Goal: Task Accomplishment & Management: Manage account settings

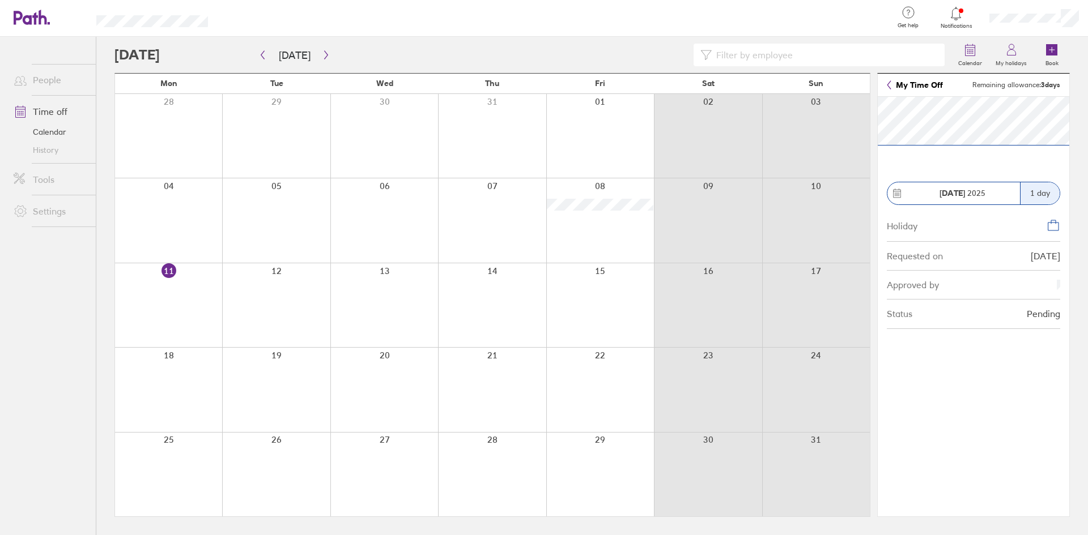
drag, startPoint x: 1058, startPoint y: 83, endPoint x: 1052, endPoint y: 89, distance: 8.8
click at [1058, 83] on strong "3 days" at bounding box center [1050, 84] width 19 height 8
click at [150, 53] on div at bounding box center [532, 55] width 837 height 23
click at [973, 49] on icon at bounding box center [970, 50] width 14 height 14
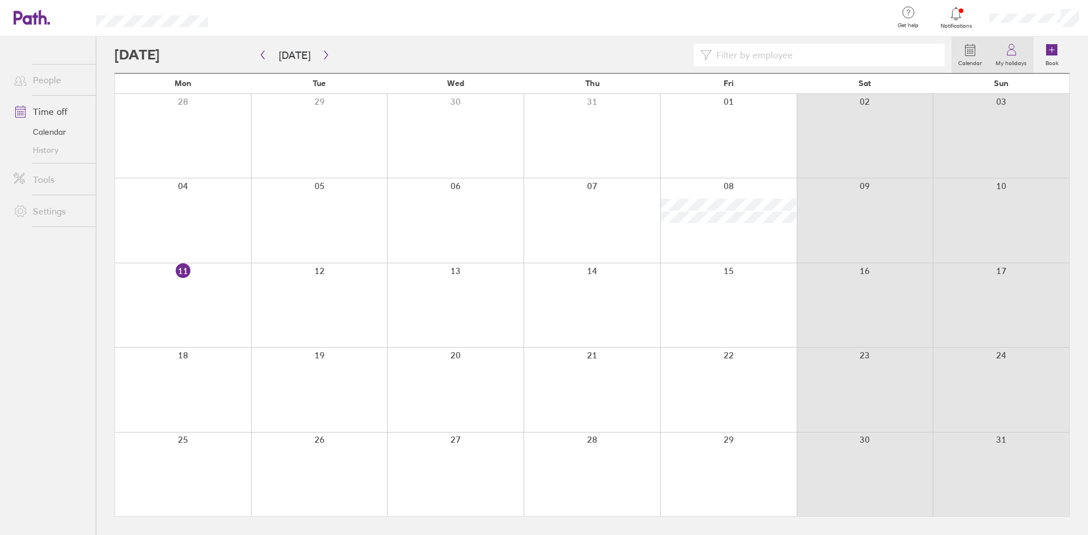
click at [1006, 59] on label "My holidays" at bounding box center [1011, 62] width 45 height 10
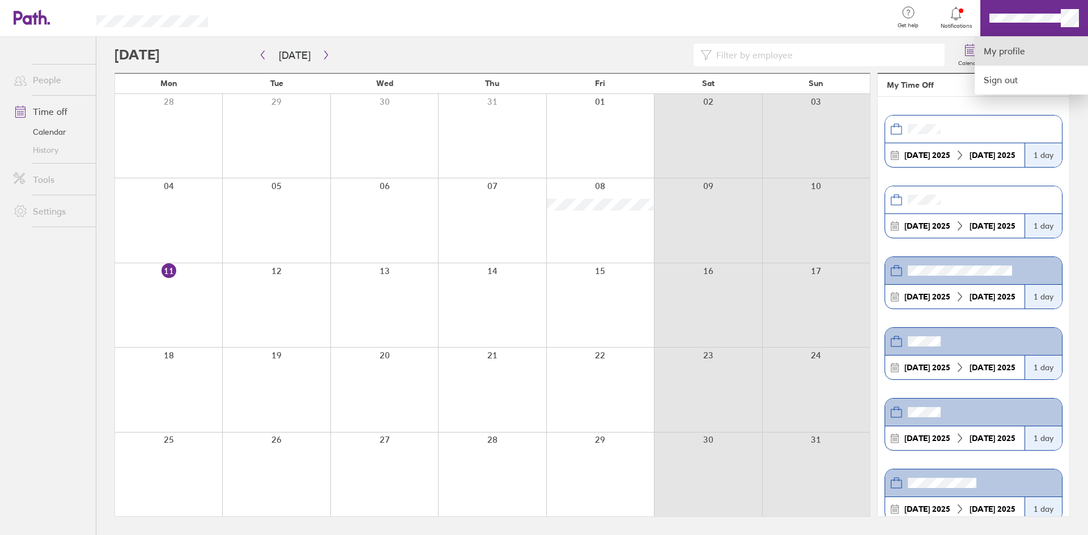
click at [1026, 55] on link "My profile" at bounding box center [1031, 51] width 113 height 29
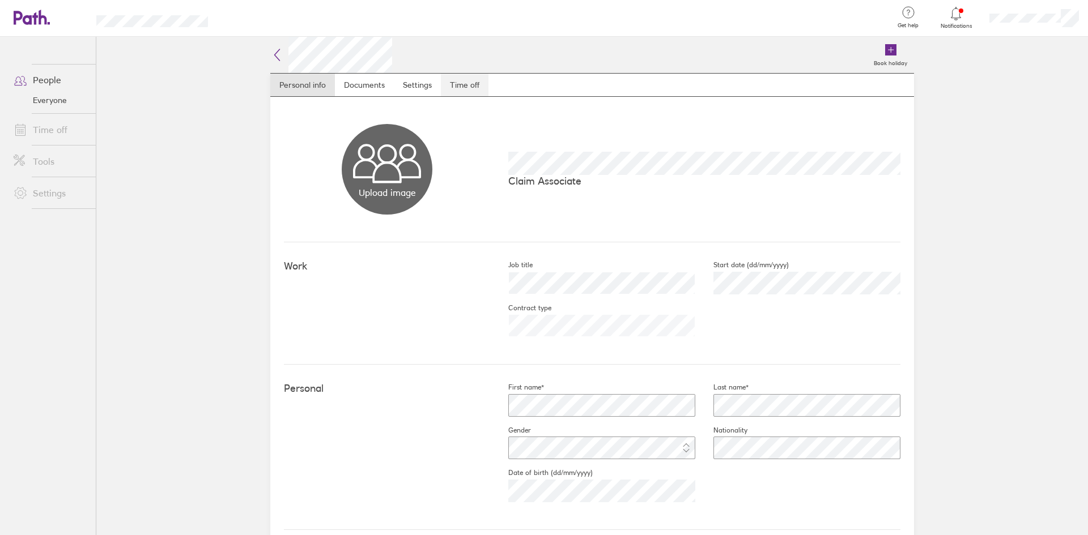
click at [466, 84] on link "Time off" at bounding box center [465, 85] width 48 height 23
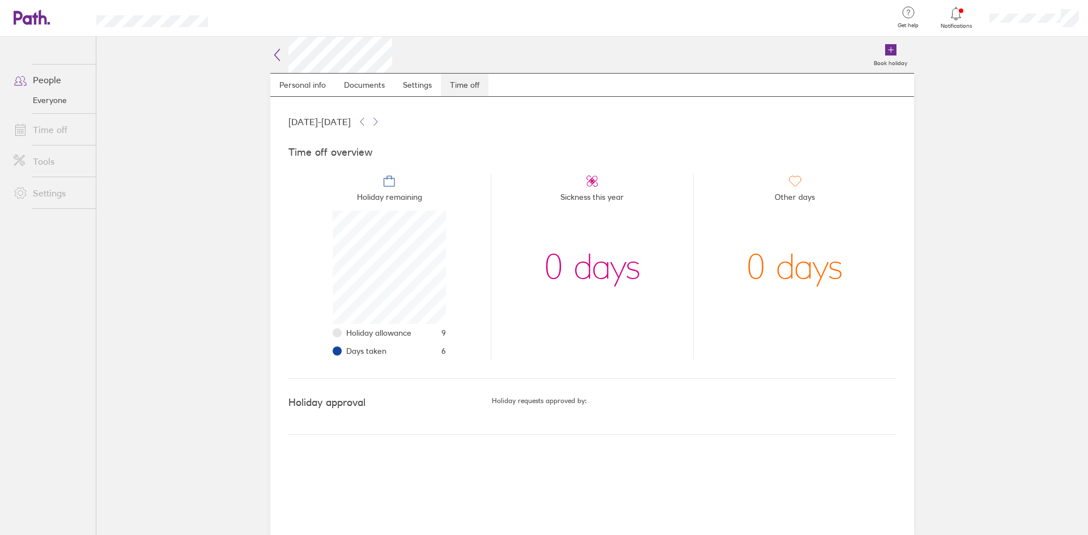
scroll to position [113, 113]
click at [955, 12] on icon at bounding box center [956, 14] width 14 height 14
